Goal: Task Accomplishment & Management: Use online tool/utility

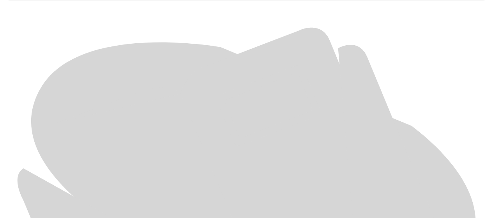
scroll to position [339, 0]
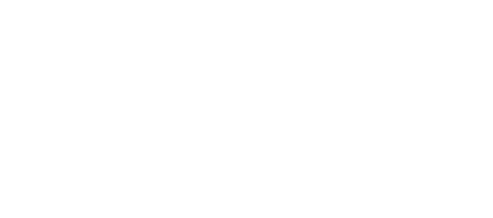
scroll to position [0, 0]
